Goal: Task Accomplishment & Management: Use online tool/utility

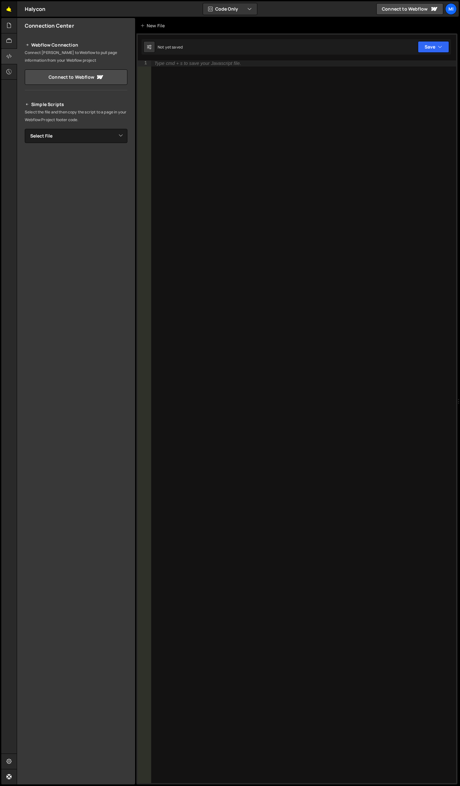
click at [8, 8] on link "🤙" at bounding box center [9, 8] width 16 height 15
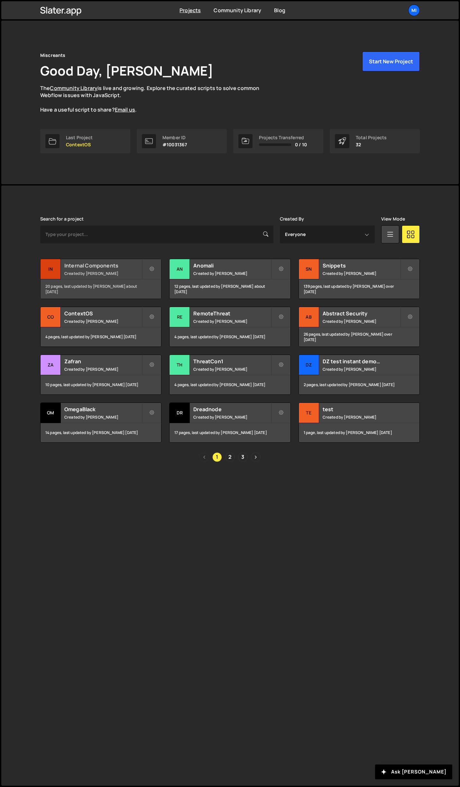
click at [113, 269] on h2 "Internal Components" at bounding box center [102, 265] width 77 height 7
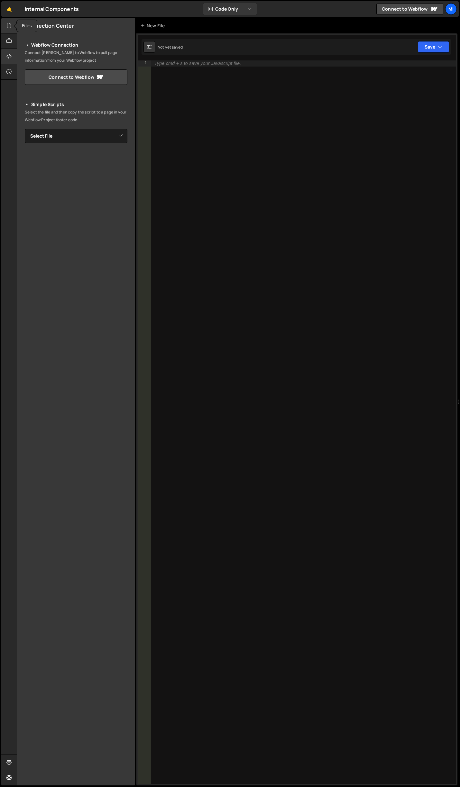
click at [7, 21] on div at bounding box center [9, 25] width 16 height 15
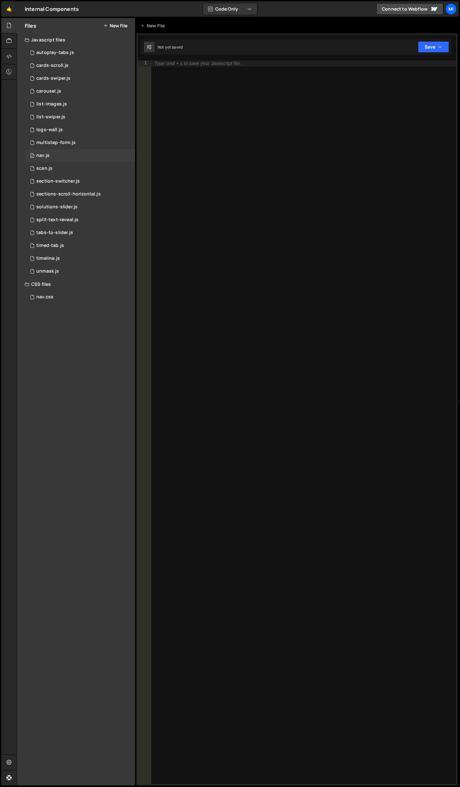
click at [69, 161] on div "0 nav.js 0" at bounding box center [80, 155] width 110 height 13
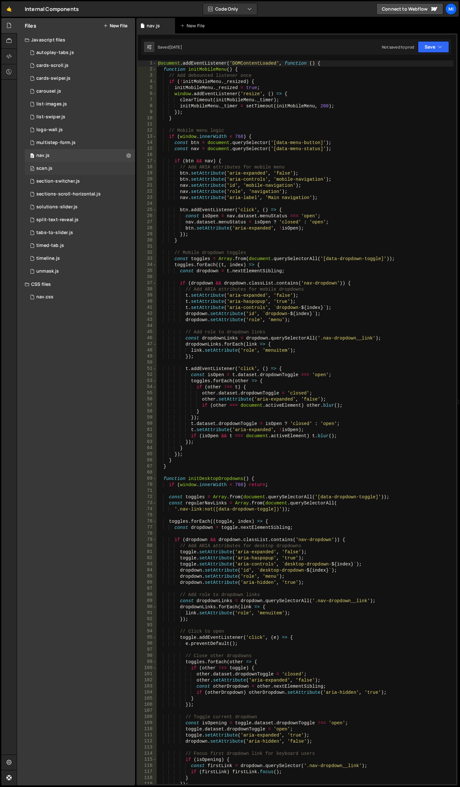
click at [73, 173] on div "0 scan.js 0" at bounding box center [80, 168] width 110 height 13
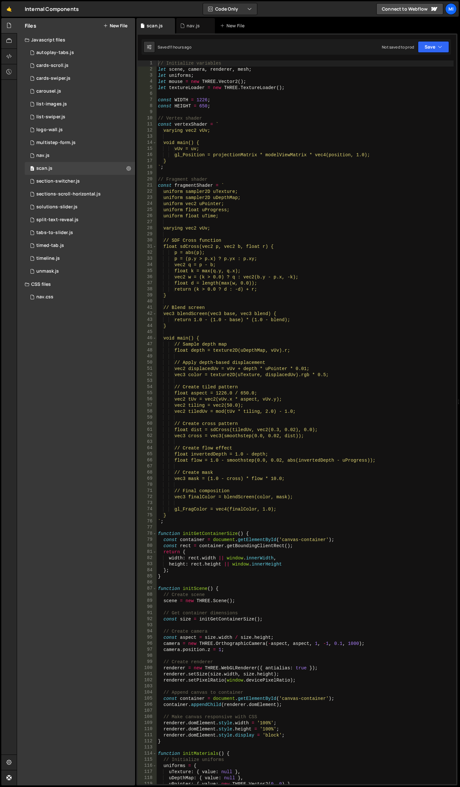
click at [273, 246] on div "// Initialize variables let scene , camera , renderer , mesh ; let uniforms ; l…" at bounding box center [305, 428] width 297 height 736
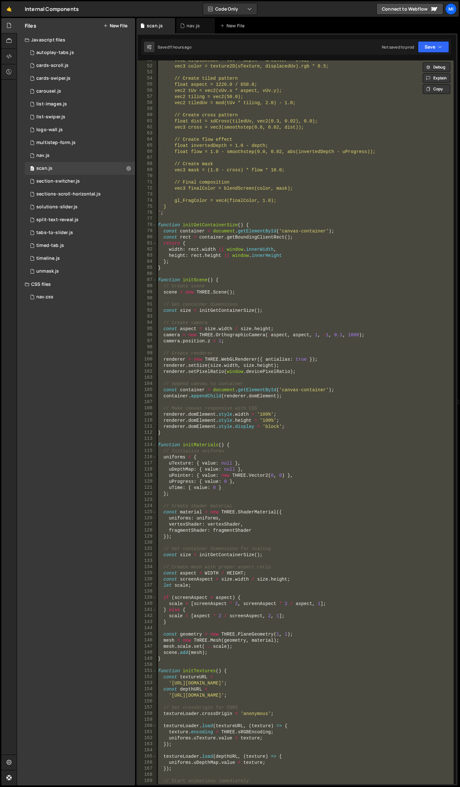
scroll to position [444, 0]
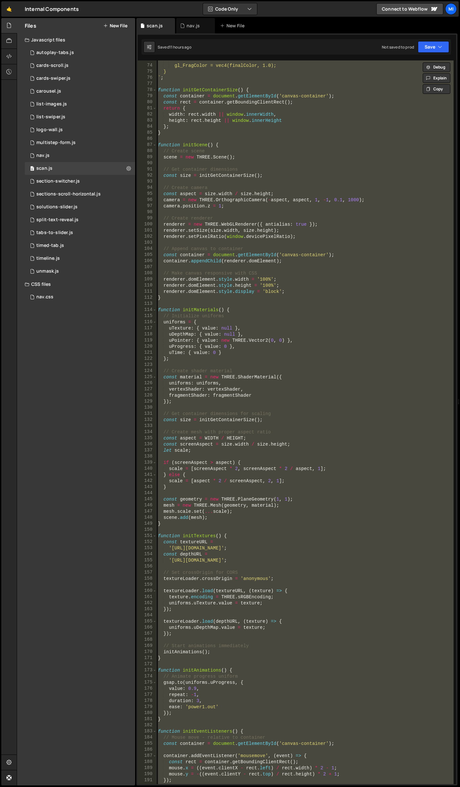
click at [264, 550] on div "gl_FragColor = vec4(finalColor, 1.0); } ` ; function initGetContainerSize ( ) {…" at bounding box center [305, 421] width 297 height 723
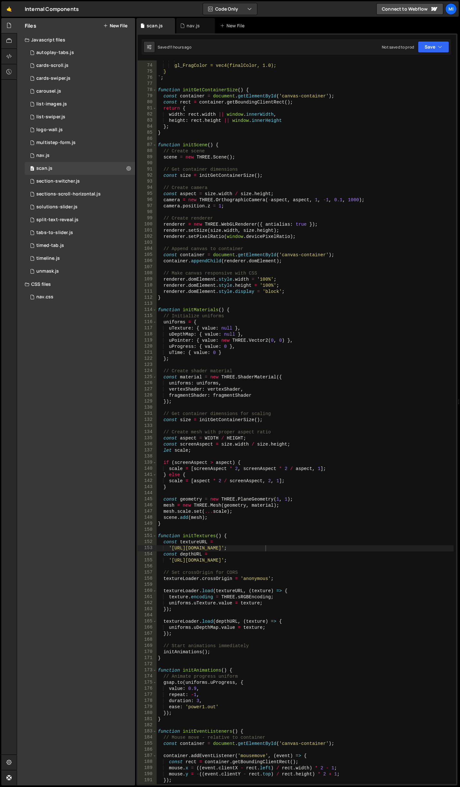
click at [354, 292] on div "gl_FragColor = vec4(finalColor, 1.0); } ` ; function initGetContainerSize ( ) {…" at bounding box center [305, 425] width 297 height 736
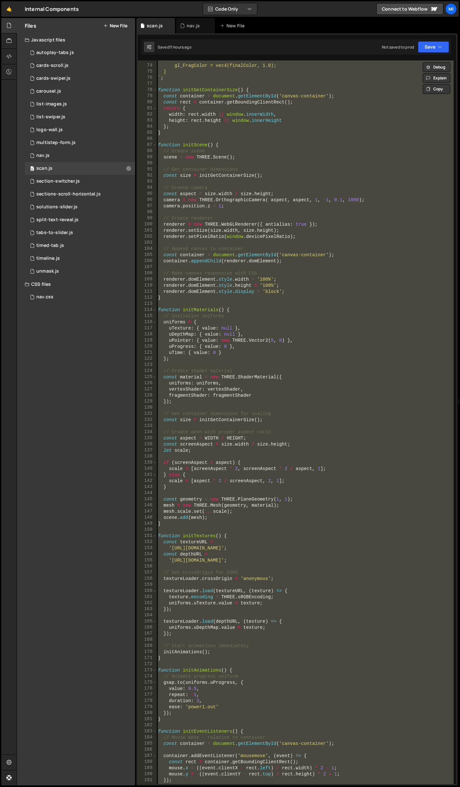
paste textarea "document.addEventListener('DOMContentLoaded', init);"
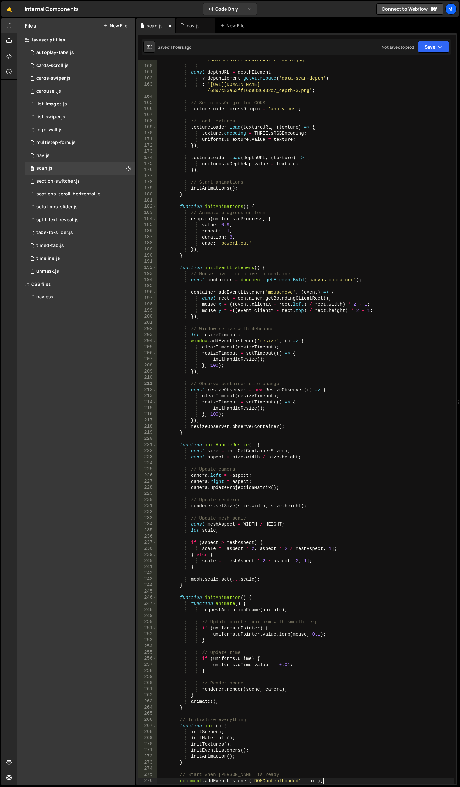
scroll to position [974, 0]
type textarea "document.addEventListener('DOMContentLoaded', init);"
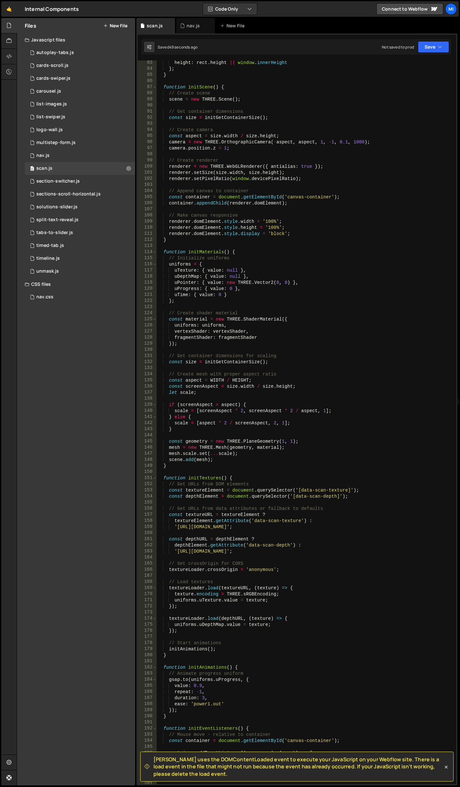
scroll to position [559, 0]
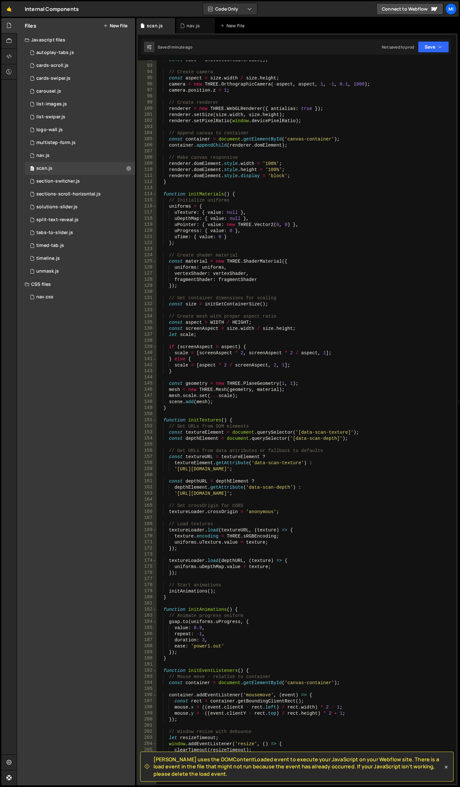
click at [222, 154] on div "const size = initGetContainerSize ( ) ; // Create camera const aspect = size . …" at bounding box center [305, 425] width 297 height 736
click at [235, 174] on div "const size = initGetContainerSize ( ) ; // Create camera const aspect = size . …" at bounding box center [305, 425] width 297 height 736
type textarea "renderer.domElement.style.display = 'block';"
type input "scan-sources"
click at [329, 290] on div "const size = initGetContainerSize ( ) ; // Create camera const aspect = size . …" at bounding box center [305, 425] width 297 height 736
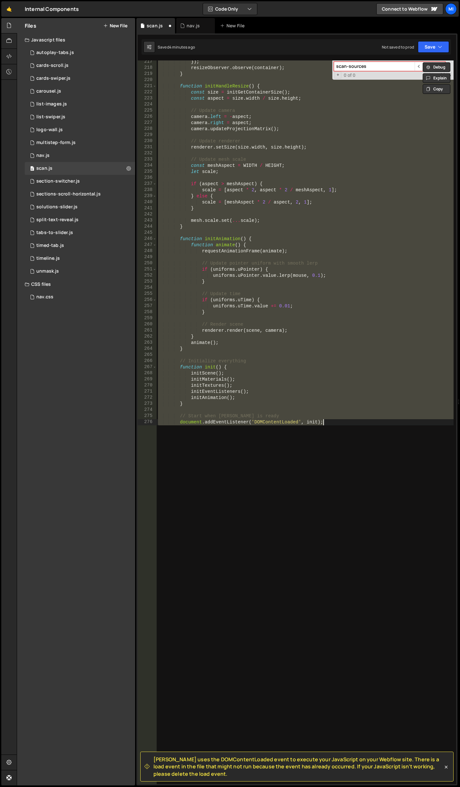
type textarea "document.addEventListener('DOMContentLoaded', init);"
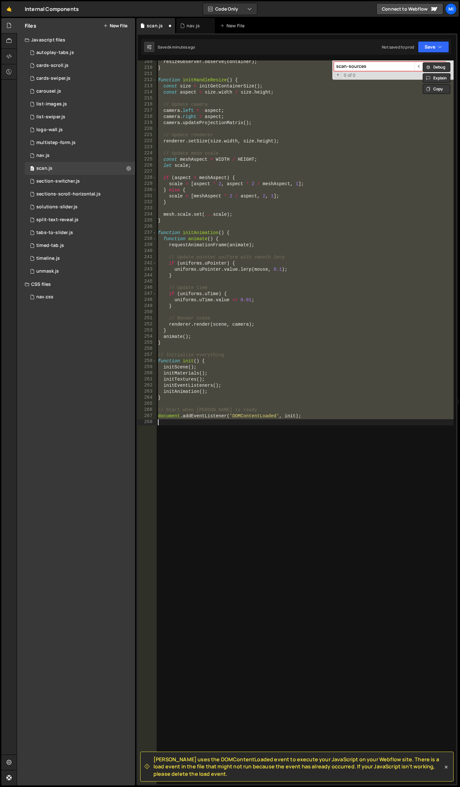
scroll to position [1272, 0]
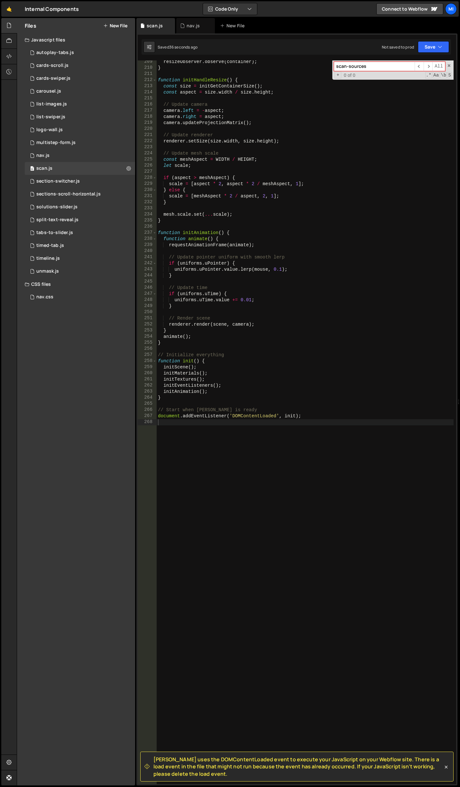
click at [284, 490] on div "resizeObserver . observe ( container ) ; } function initHandleResize ( ) { cons…" at bounding box center [305, 427] width 297 height 736
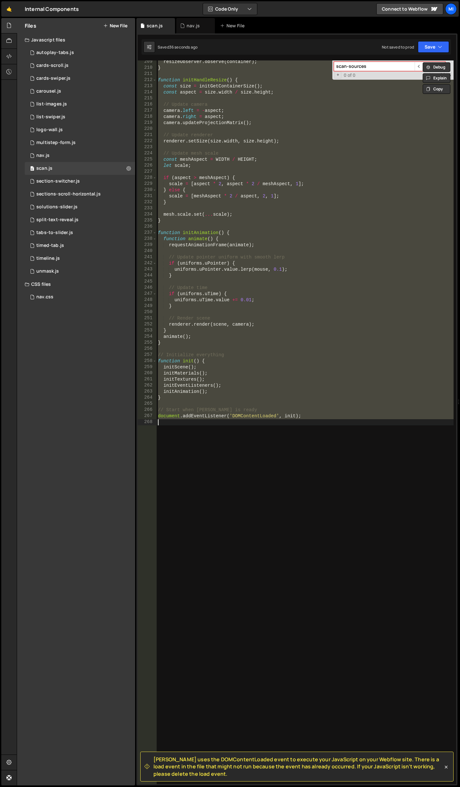
paste textarea "Error: Error loading depth map: [object Event]"
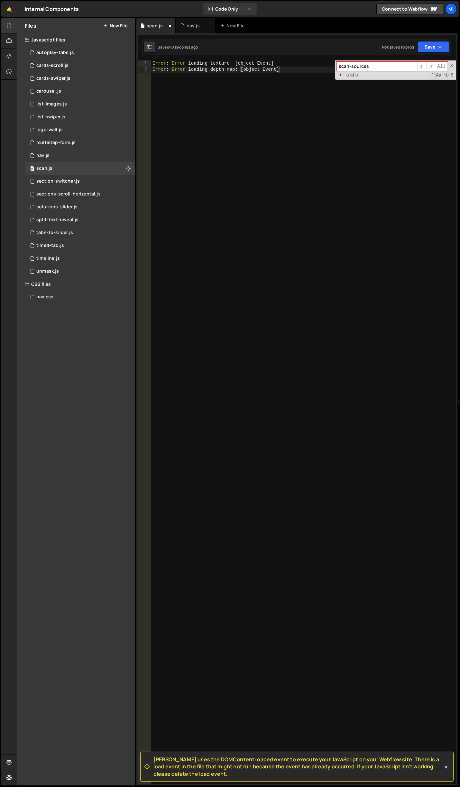
click at [329, 325] on div "Error : Error loading texture : [ object Event ] Error : Error loading depth ma…" at bounding box center [303, 428] width 305 height 736
paste textarea "document.addEventListener('DOMContentLoaded', init);"
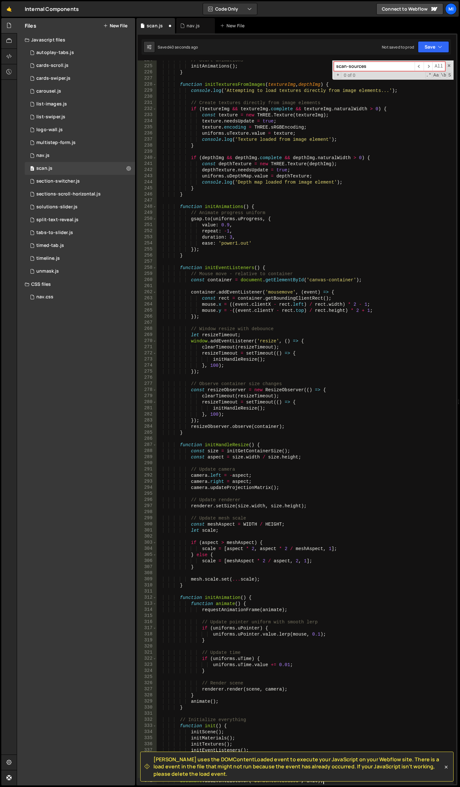
scroll to position [1365, 0]
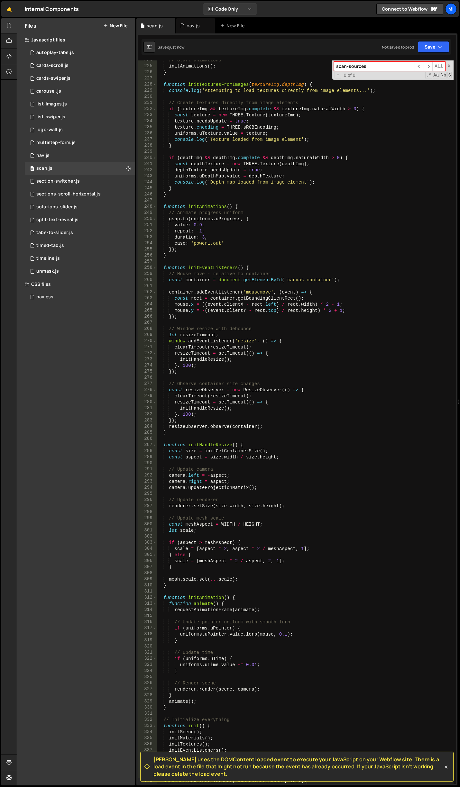
click at [300, 267] on div "// Start animations initAnimations ( ) ; } function initTexturesFromImages ( te…" at bounding box center [305, 425] width 297 height 736
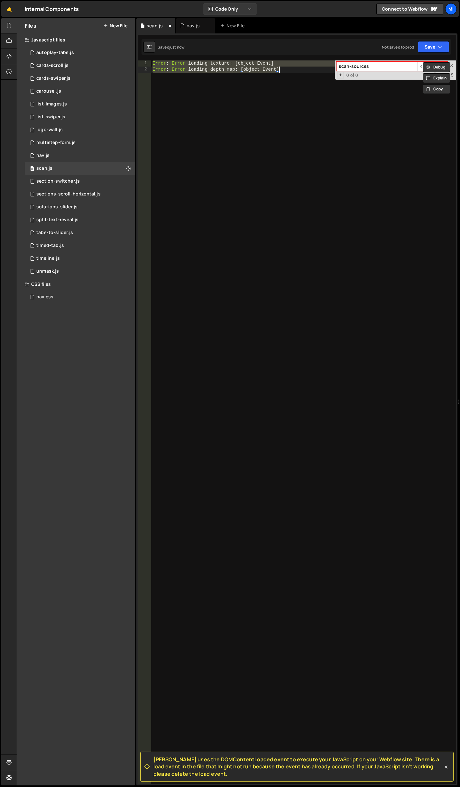
type textarea "document.addEventListener('DOMContentLoaded', init);"
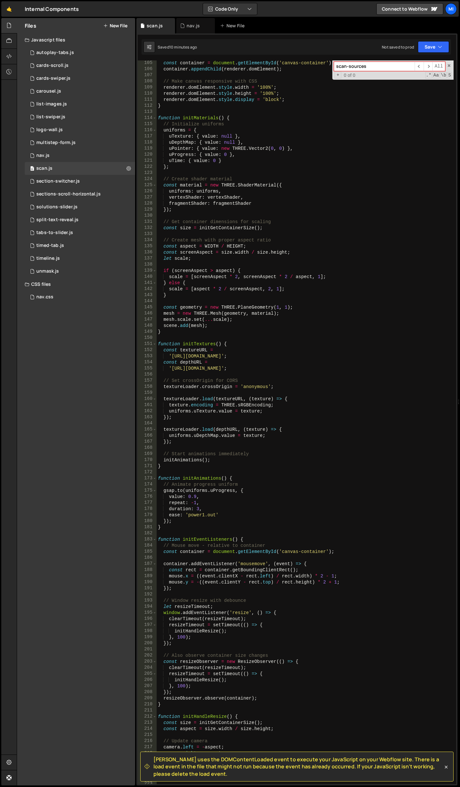
scroll to position [500, 0]
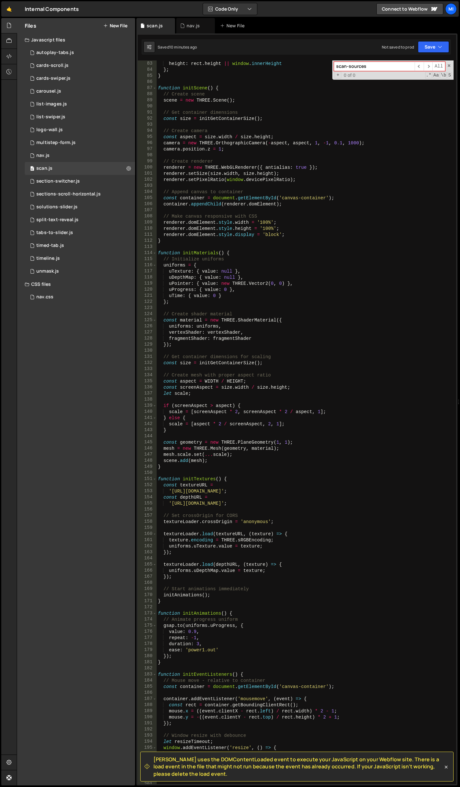
click at [313, 468] on div "width : rect . width || window . innerWidth , height : rect . height || window …" at bounding box center [305, 423] width 297 height 736
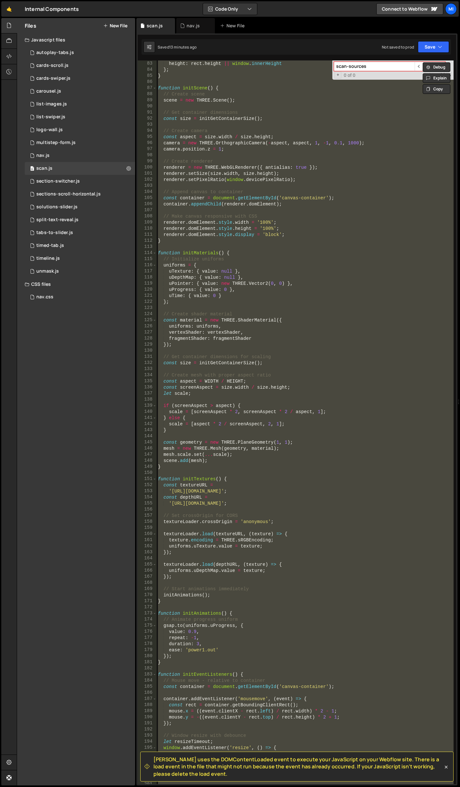
click at [301, 389] on div "width : rect . width || window . innerWidth , height : rect . height || window …" at bounding box center [305, 421] width 297 height 723
type textarea "document.addEventListener('DOMContentLoaded', init);"
paste textarea
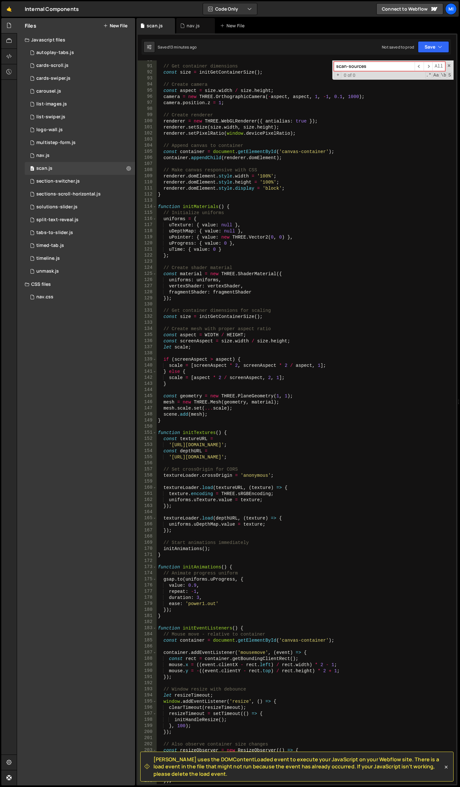
scroll to position [412, 0]
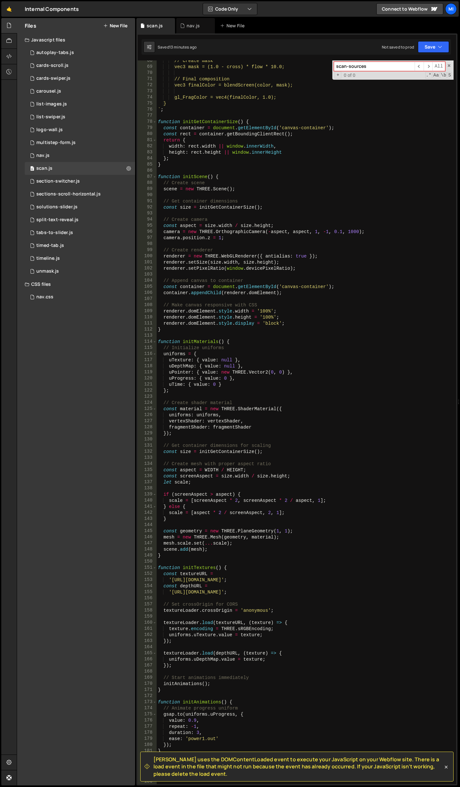
click at [245, 227] on div "// Create mask vec3 mask = (1.0 - cross) * flow * 10.0; // Final composition ve…" at bounding box center [305, 426] width 297 height 736
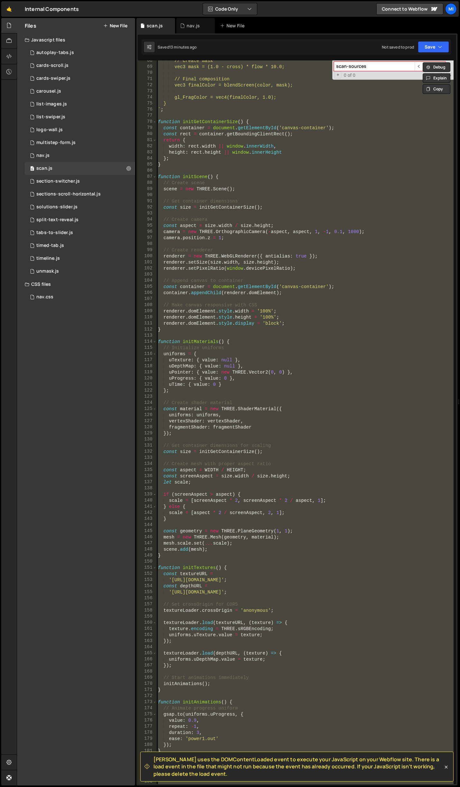
paste textarea
type textarea "document.addEventListener('DOMContentLoaded', init);"
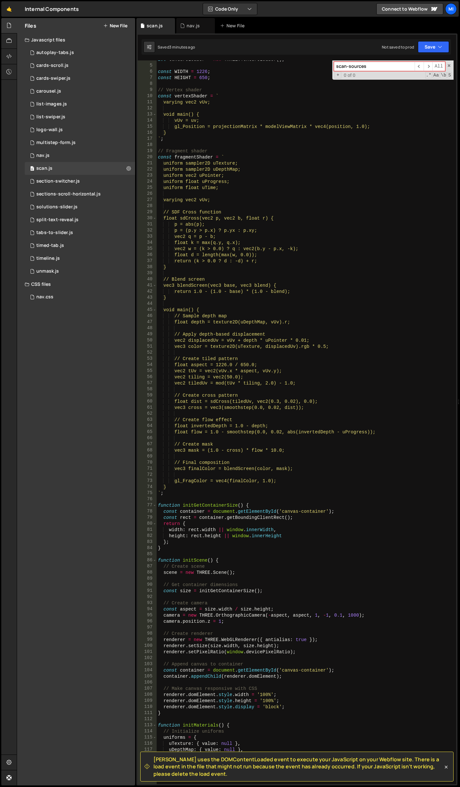
scroll to position [22, 0]
click at [62, 275] on div "0 unmask.js 0" at bounding box center [80, 271] width 110 height 13
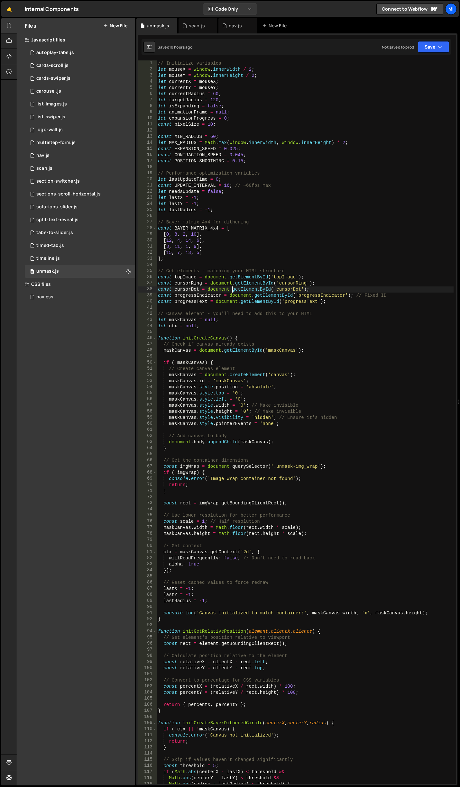
click at [231, 291] on div "// Initialize variables let mouseX = window . innerWidth / 2 ; let mouseY = win…" at bounding box center [305, 428] width 297 height 736
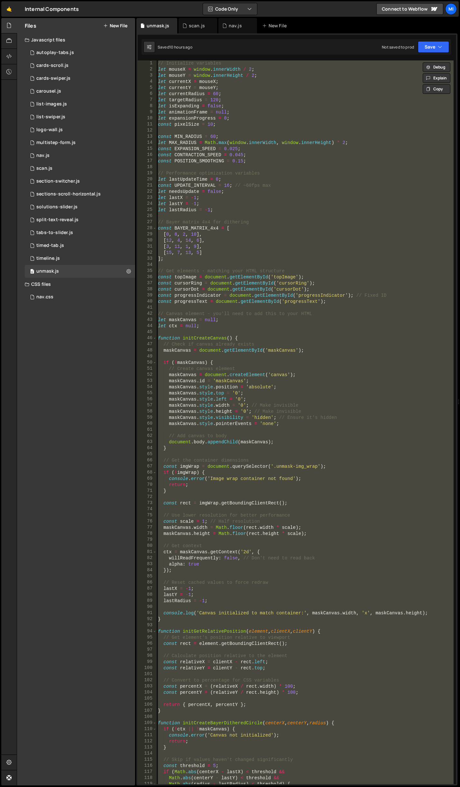
click at [318, 163] on div "// Initialize variables let mouseX = window . innerWidth / 2 ; let mouseY = win…" at bounding box center [305, 421] width 297 height 723
paste textarea
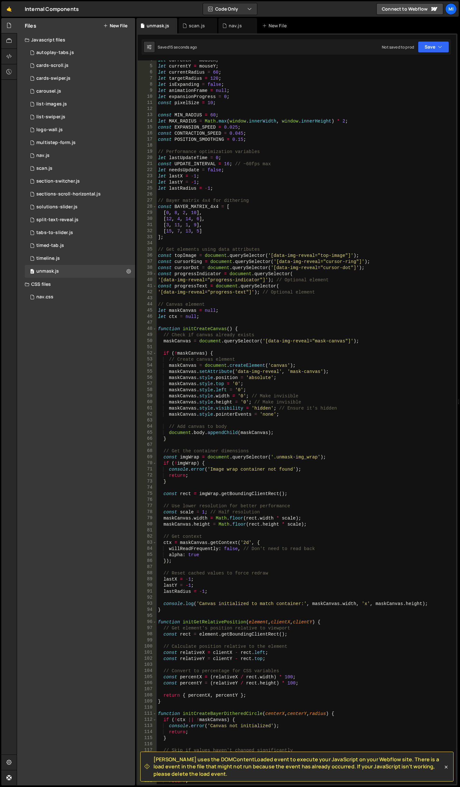
scroll to position [0, 0]
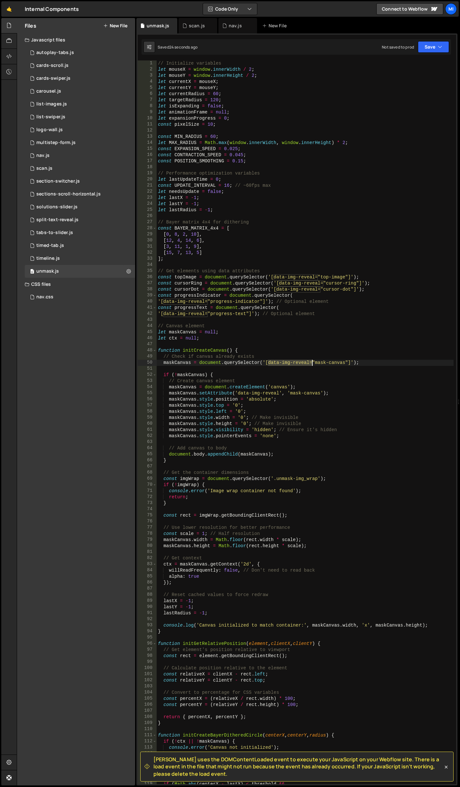
drag, startPoint x: 267, startPoint y: 362, endPoint x: 311, endPoint y: 361, distance: 43.7
click at [311, 361] on div "// Initialize variables let mouseX = window . innerWidth / 2 ; let mouseY = win…" at bounding box center [305, 428] width 297 height 736
click at [295, 360] on div "// Initialize variables let mouseX = window . innerWidth / 2 ; let mouseY = win…" at bounding box center [305, 421] width 297 height 723
drag, startPoint x: 267, startPoint y: 361, endPoint x: 310, endPoint y: 361, distance: 43.4
click at [310, 361] on div "// Initialize variables let mouseX = window . innerWidth / 2 ; let mouseY = win…" at bounding box center [305, 428] width 297 height 736
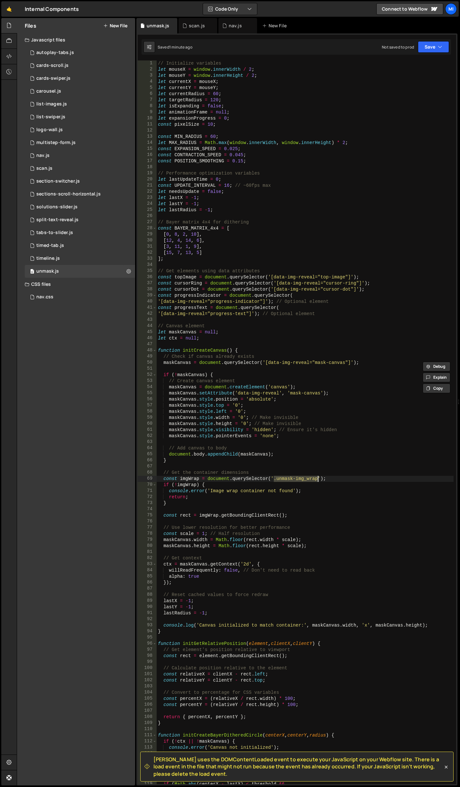
drag, startPoint x: 273, startPoint y: 480, endPoint x: 316, endPoint y: 478, distance: 42.5
click at [316, 478] on div "// Initialize variables let mouseX = window . innerWidth / 2 ; let mouseY = win…" at bounding box center [305, 428] width 297 height 736
paste textarea "data-img-reveal"
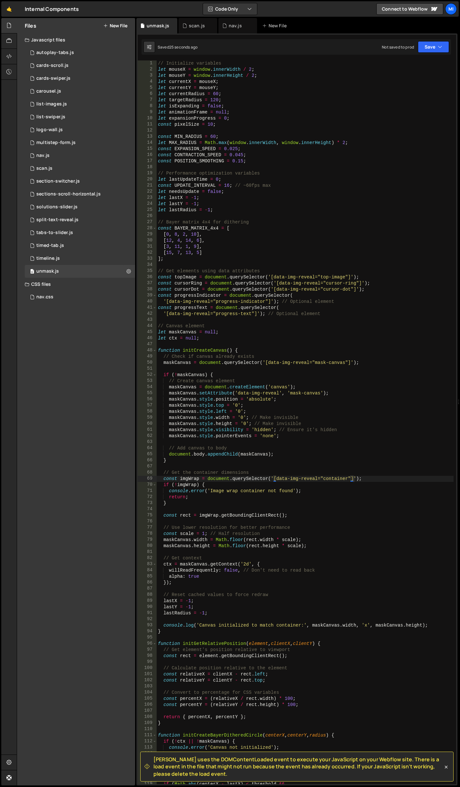
click at [244, 163] on div "// Initialize variables let mouseX = window . innerWidth / 2 ; let mouseY = win…" at bounding box center [305, 428] width 297 height 736
drag, startPoint x: 211, startPoint y: 99, endPoint x: 217, endPoint y: 98, distance: 6.5
click at [217, 98] on div "// Initialize variables let mouseX = window . innerWidth / 2 ; let mouseY = win…" at bounding box center [305, 428] width 297 height 736
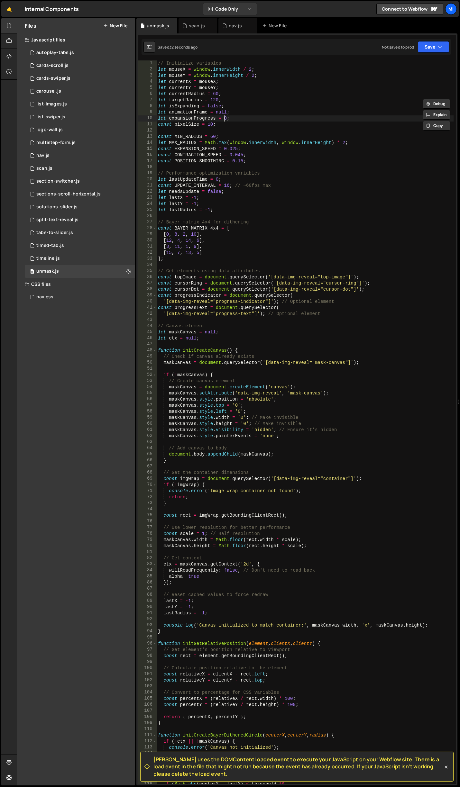
click at [224, 121] on div "// Initialize variables let mouseX = window . innerWidth / 2 ; let mouseY = win…" at bounding box center [305, 428] width 297 height 736
click at [225, 184] on div "// Initialize variables let mouseX = window . innerWidth / 2 ; let mouseY = win…" at bounding box center [305, 428] width 297 height 736
drag, startPoint x: 224, startPoint y: 185, endPoint x: 228, endPoint y: 184, distance: 4.5
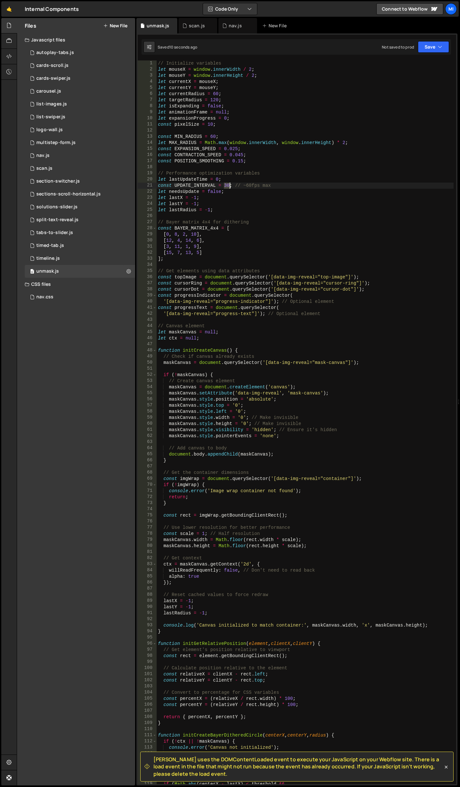
click at [228, 184] on div "// Initialize variables let mouseX = window . innerWidth / 2 ; let mouseY = win…" at bounding box center [305, 428] width 297 height 736
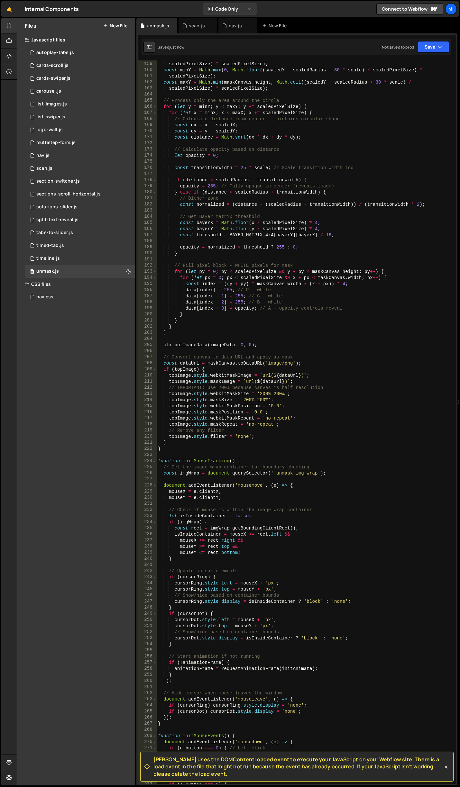
scroll to position [964, 0]
click at [274, 388] on div "const maxX = Math . min ( maskCanvas . width , Math . ceil (( scaledX + scaledR…" at bounding box center [305, 423] width 297 height 736
click at [261, 394] on div "const maxX = Math . min ( maskCanvas . width , Math . ceil (( scaledX + scaledR…" at bounding box center [305, 423] width 297 height 736
click at [273, 390] on div "const maxX = Math . min ( maskCanvas . width , Math . ceil (( scaledX + scaledR…" at bounding box center [305, 423] width 297 height 736
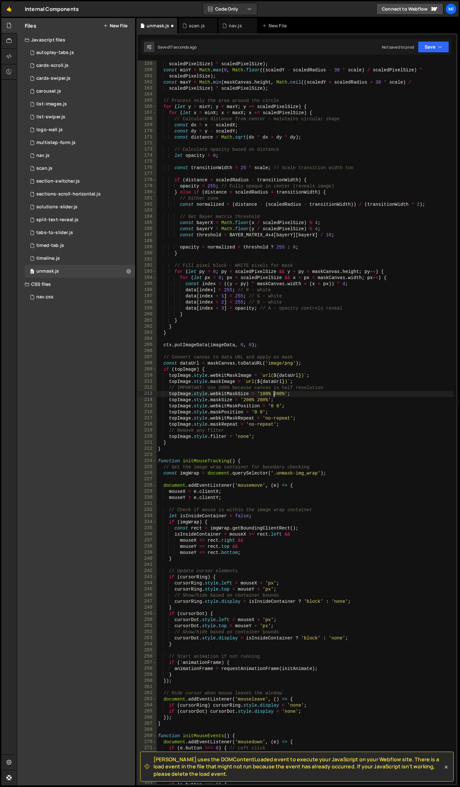
click at [274, 394] on div "const maxX = Math . min ( maskCanvas . width , Math . ceil (( scaledX + scaledR…" at bounding box center [305, 423] width 297 height 736
click at [245, 399] on div "const maxX = Math . min ( maskCanvas . width , Math . ceil (( scaledX + scaledR…" at bounding box center [305, 423] width 297 height 736
click at [259, 399] on div "const maxX = Math . min ( maskCanvas . width , Math . ceil (( scaledX + scaledR…" at bounding box center [305, 423] width 297 height 736
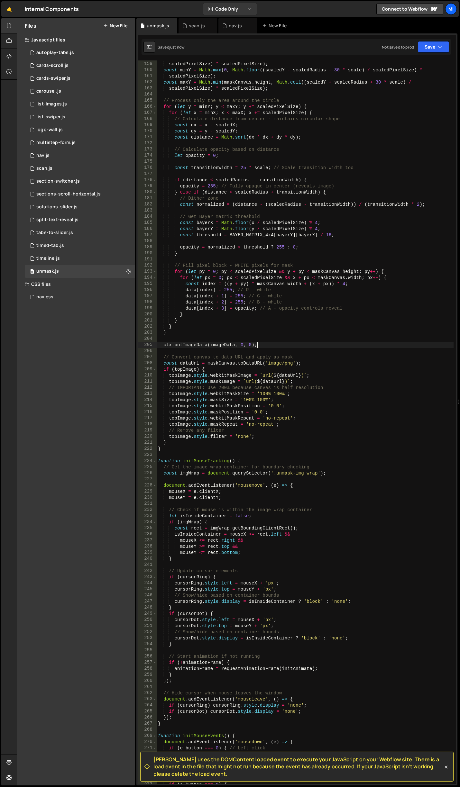
click at [263, 344] on div "const maxX = Math . min ( maskCanvas . width , Math . ceil (( scaledX + scaledR…" at bounding box center [305, 423] width 297 height 736
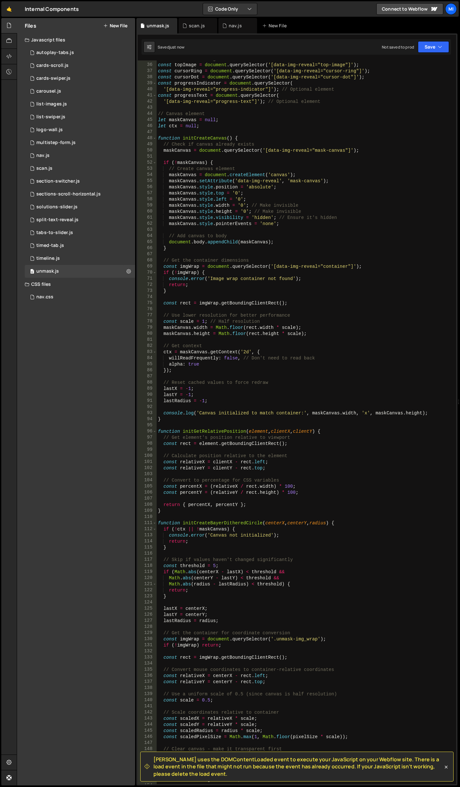
scroll to position [212, 0]
drag, startPoint x: 272, startPoint y: 265, endPoint x: 352, endPoint y: 266, distance: 80.0
click at [352, 266] on div "// Get elements using data attributes const topImage = document . querySelector…" at bounding box center [305, 424] width 297 height 736
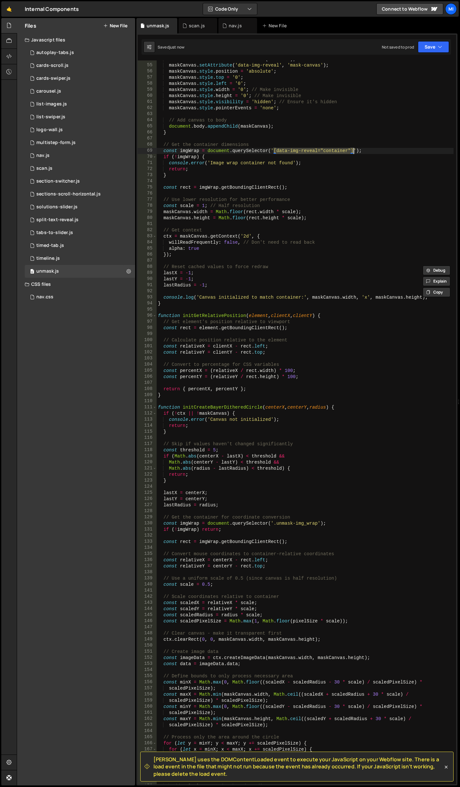
scroll to position [482, 0]
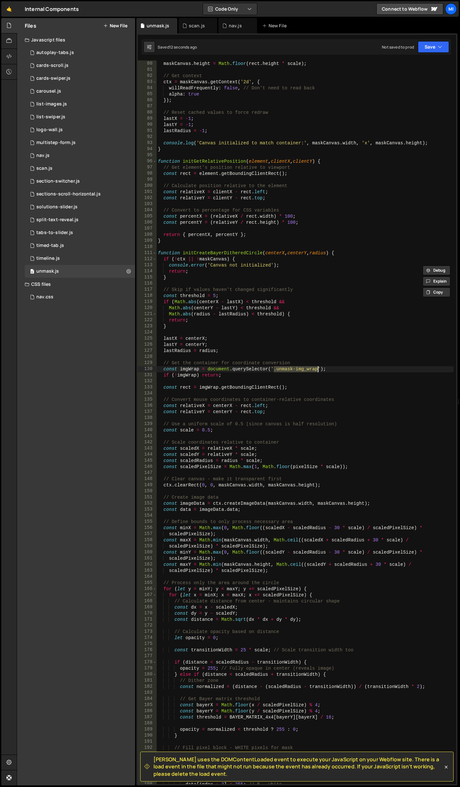
drag, startPoint x: 272, startPoint y: 367, endPoint x: 317, endPoint y: 368, distance: 45.3
click at [317, 368] on div "maskCanvas . width = Math . floor ( rect . width * scale ) ; maskCanvas . heigh…" at bounding box center [305, 423] width 297 height 736
paste textarea "[data-img-reveal="container"]"
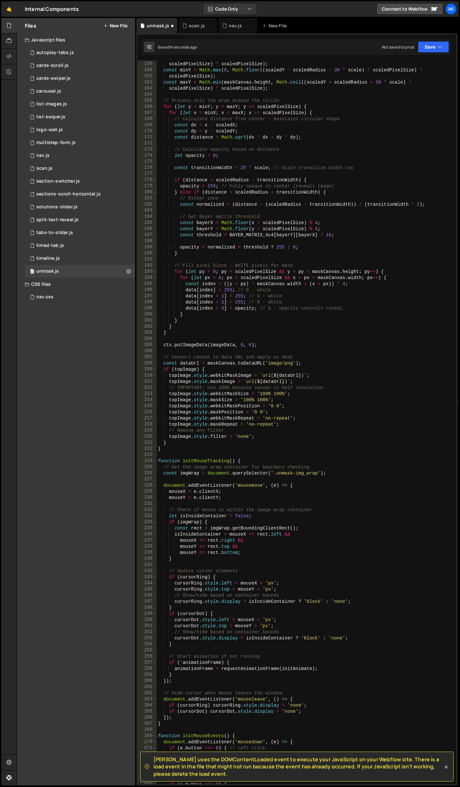
scroll to position [945, 0]
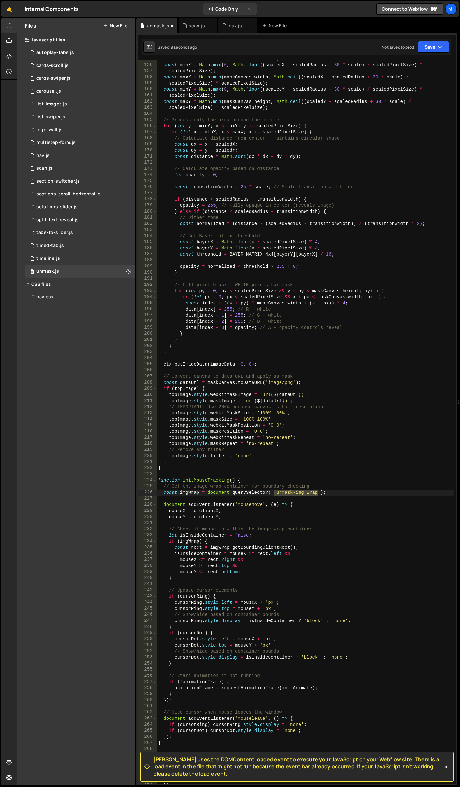
drag, startPoint x: 273, startPoint y: 492, endPoint x: 318, endPoint y: 490, distance: 44.7
click at [318, 490] on div "// Define bounds to only process necessary area const minX = Math . max ( 0 , M…" at bounding box center [305, 424] width 297 height 736
paste textarea "[data-img-reveal="container"]"
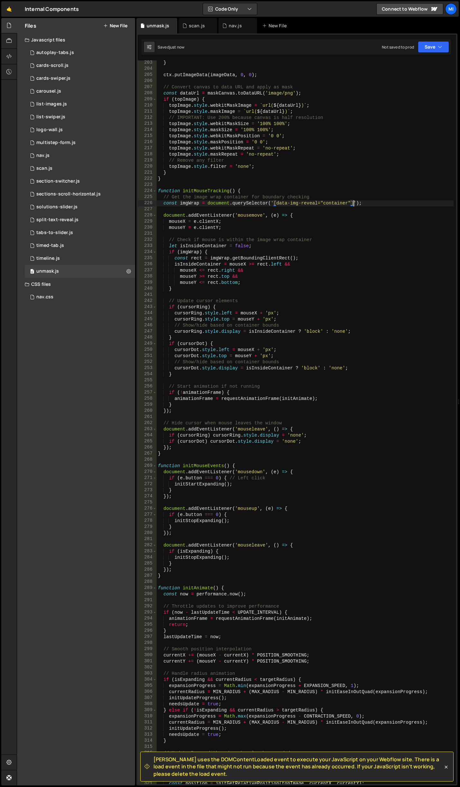
scroll to position [1215, 0]
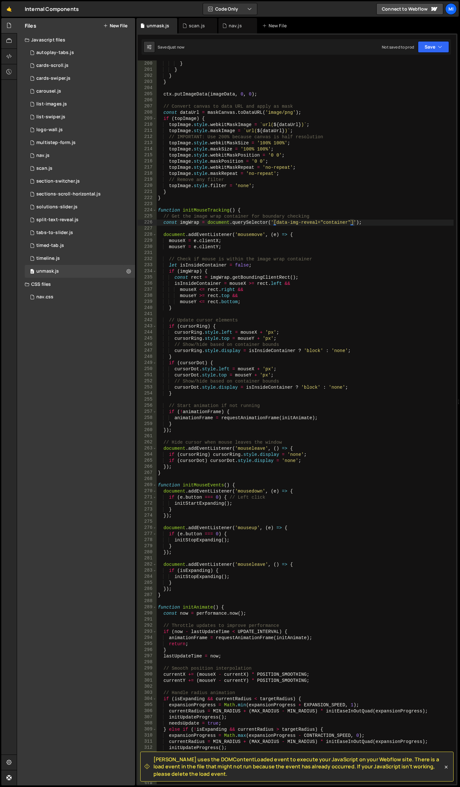
click at [286, 298] on div "data [ index + 3 ] = opacity ; // A - opacity controls reveal } } } } ctx . put…" at bounding box center [305, 423] width 297 height 736
click at [264, 267] on div "data [ index + 3 ] = opacity ; // A - opacity controls reveal } } } } ctx . put…" at bounding box center [305, 423] width 297 height 736
click at [261, 143] on div "data [ index + 3 ] = opacity ; // A - opacity controls reveal } } } } ctx . put…" at bounding box center [305, 423] width 297 height 736
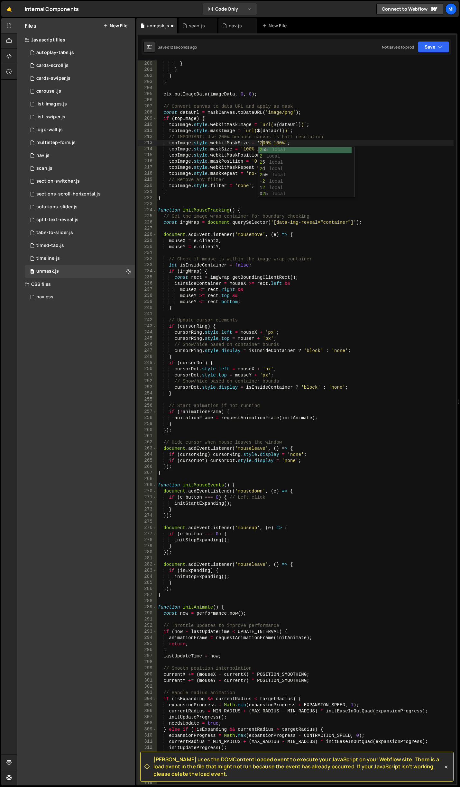
click at [277, 142] on div "data [ index + 3 ] = opacity ; // A - opacity controls reveal } } } } ctx . put…" at bounding box center [305, 423] width 297 height 736
click at [245, 147] on div "data [ index + 3 ] = opacity ; // A - opacity controls reveal } } } } ctx . put…" at bounding box center [305, 423] width 297 height 736
click at [261, 146] on div "data [ index + 3 ] = opacity ; // A - opacity controls reveal } } } } ctx . put…" at bounding box center [305, 423] width 297 height 736
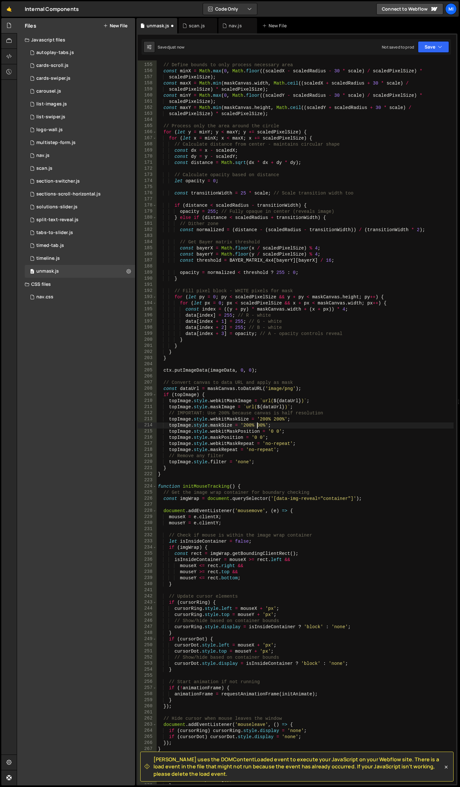
scroll to position [0, 7]
click at [300, 382] on div "// Define bounds to only process necessary area const minX = Math . max ( 0 , M…" at bounding box center [305, 424] width 297 height 736
click at [301, 435] on div "// Define bounds to only process necessary area const minX = Math . max ( 0 , M…" at bounding box center [305, 424] width 297 height 736
type textarea "topImage.style.maskPosition = '0 0';"
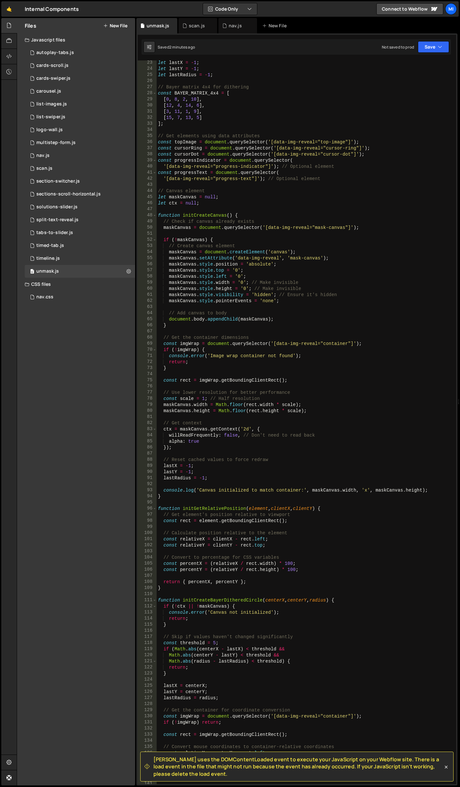
scroll to position [212, 0]
